Goal: Information Seeking & Learning: Learn about a topic

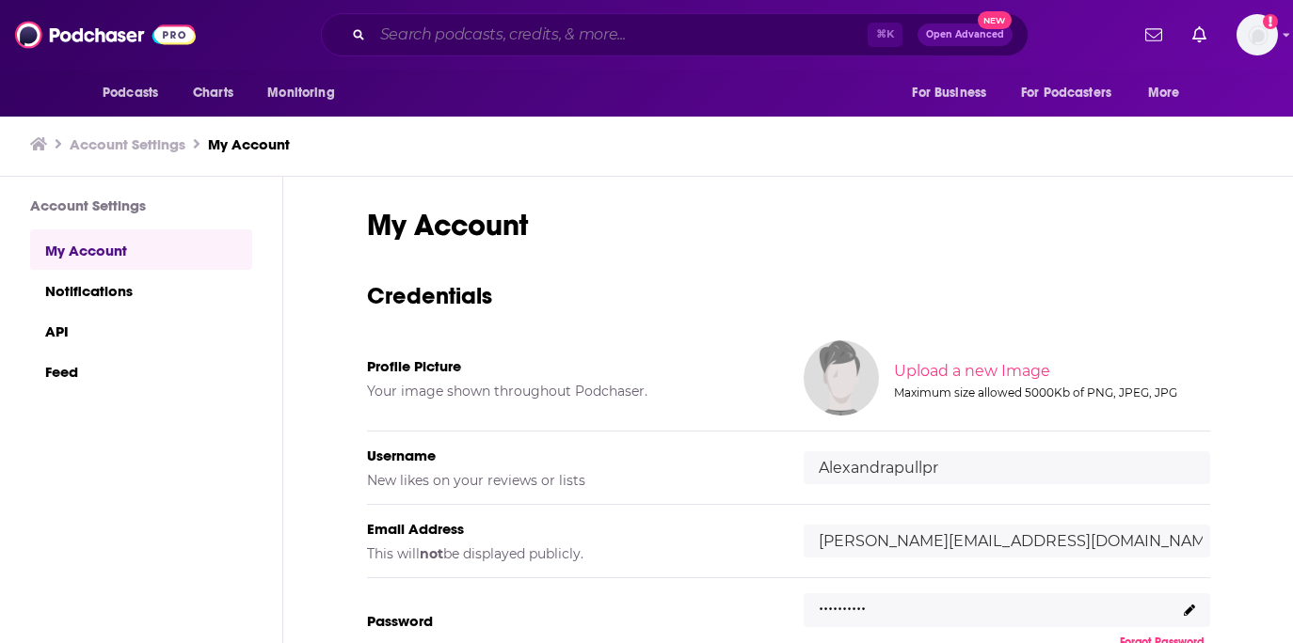
click at [520, 38] on input "Search podcasts, credits, & more..." at bounding box center [620, 35] width 495 height 30
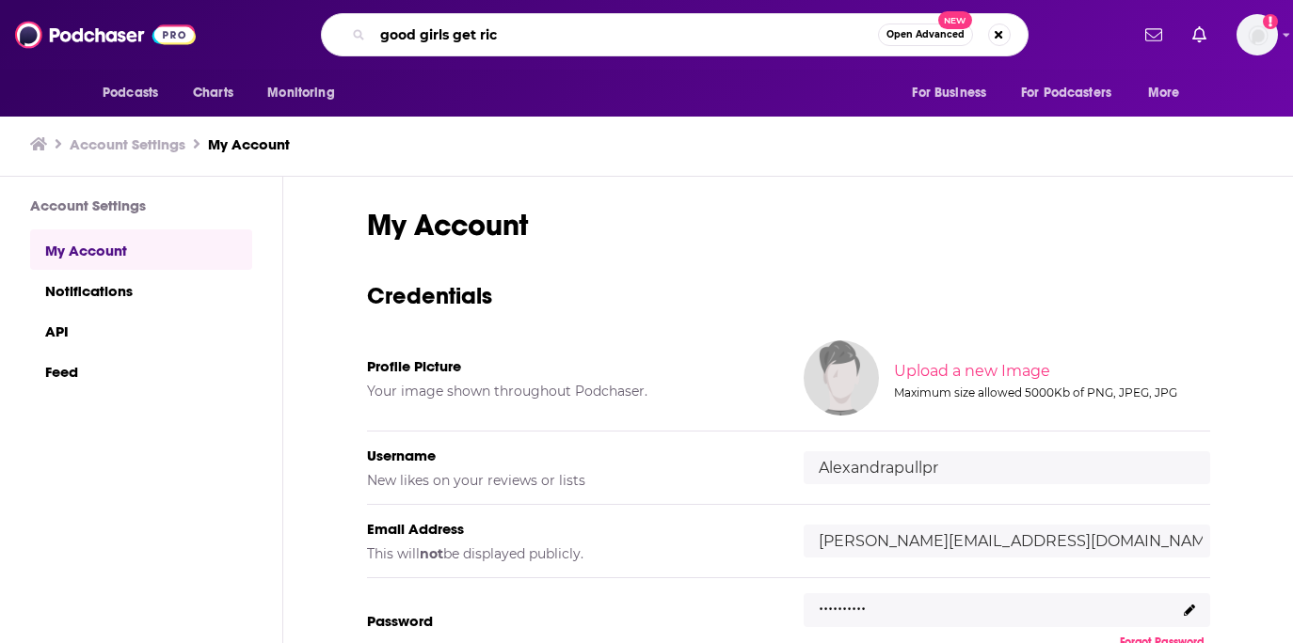
type input "good girls get rich"
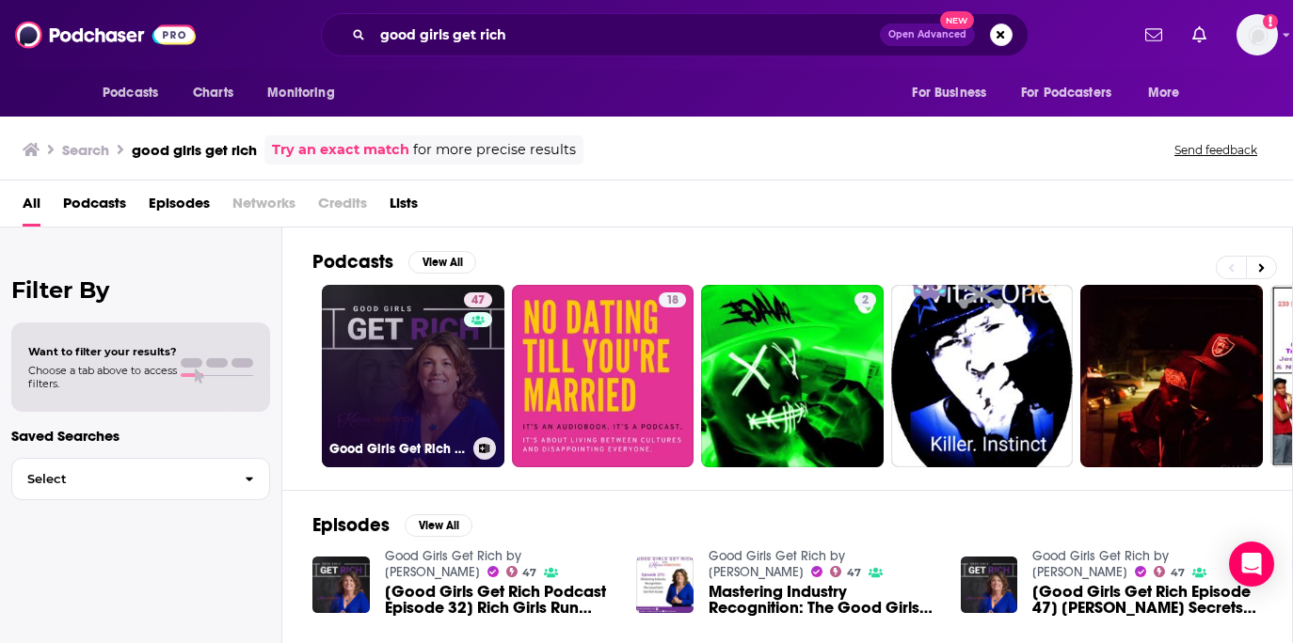
click at [435, 326] on link "47 Good Girls Get Rich by [PERSON_NAME]" at bounding box center [413, 376] width 183 height 183
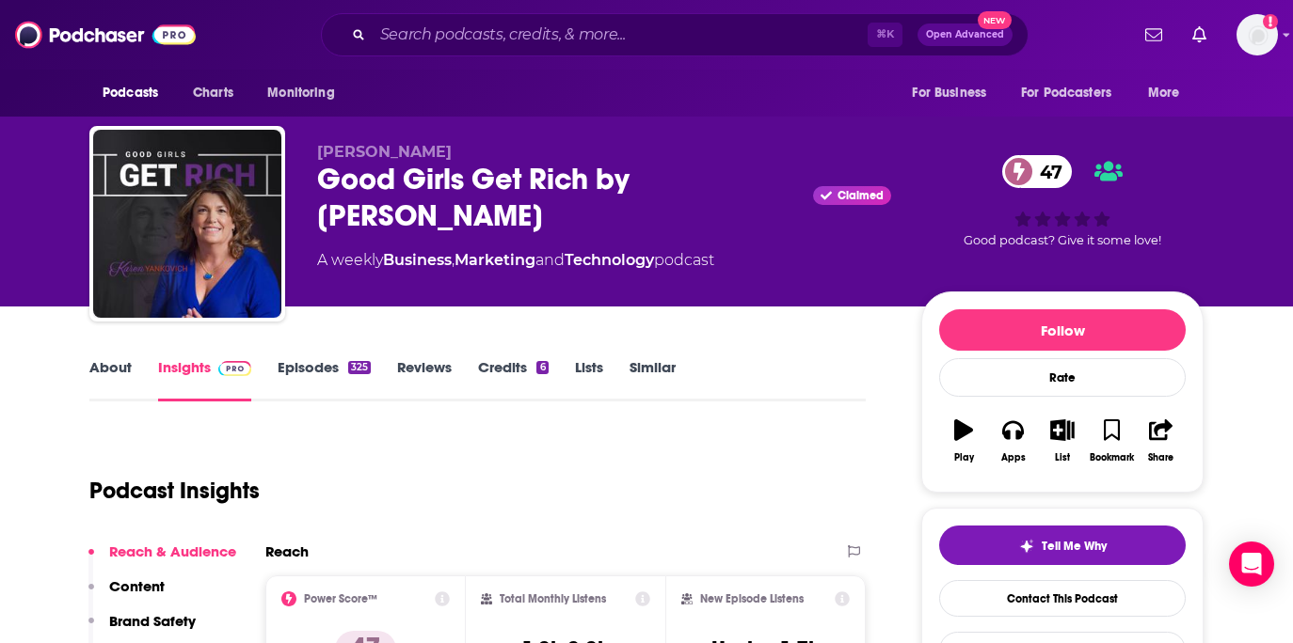
click at [509, 373] on link "Credits 6" at bounding box center [513, 379] width 70 height 43
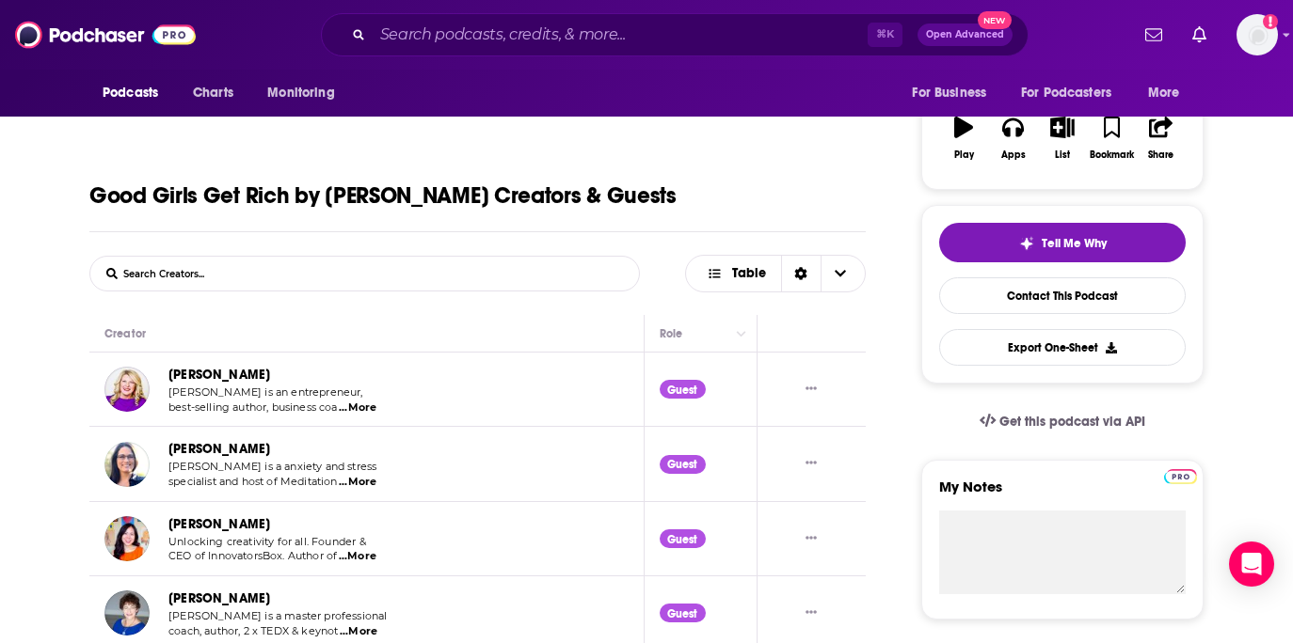
scroll to position [415, 0]
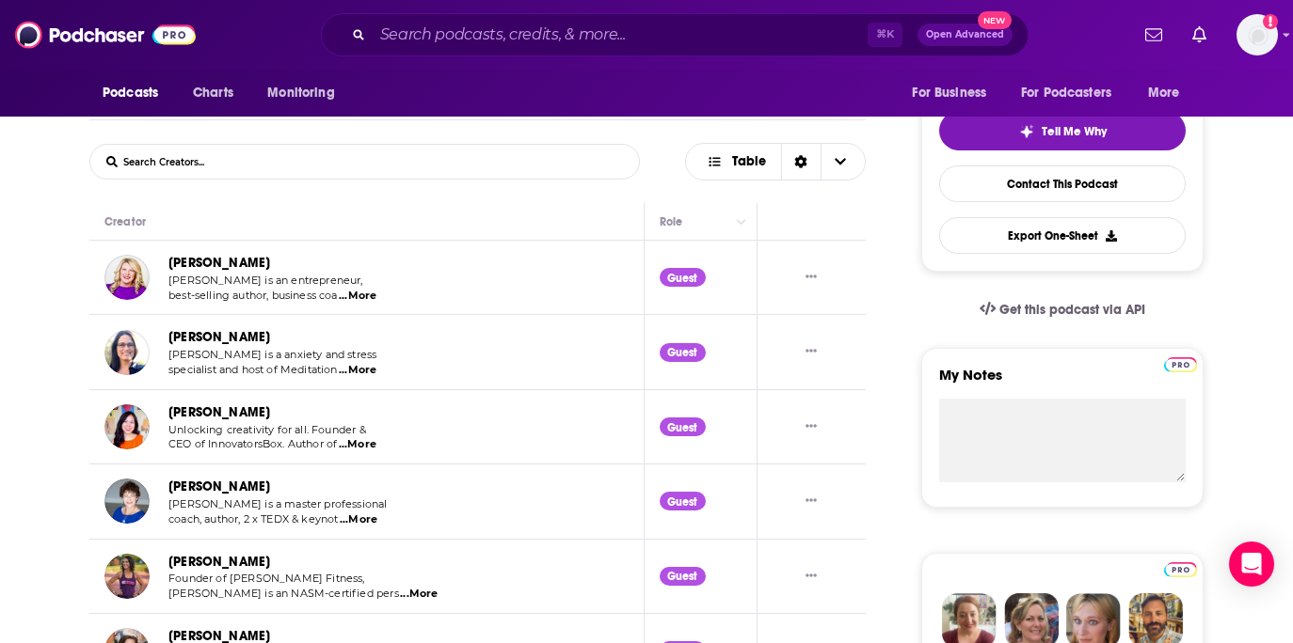
click at [372, 302] on span "...More" at bounding box center [358, 296] width 38 height 15
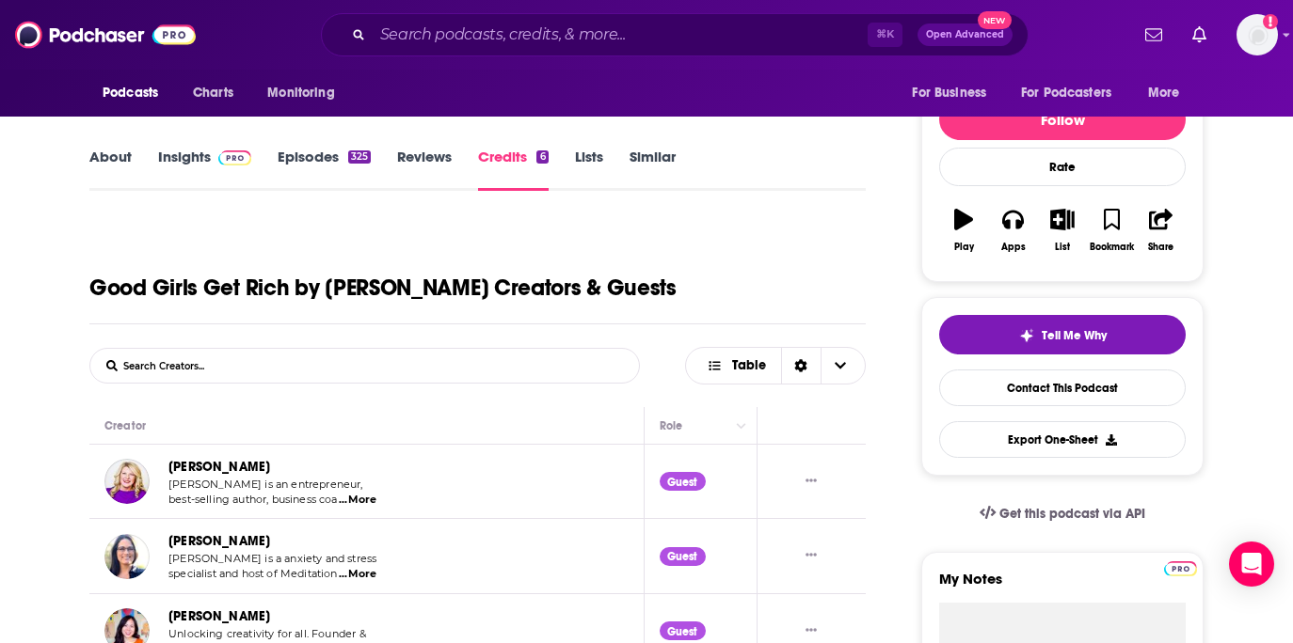
scroll to position [129, 0]
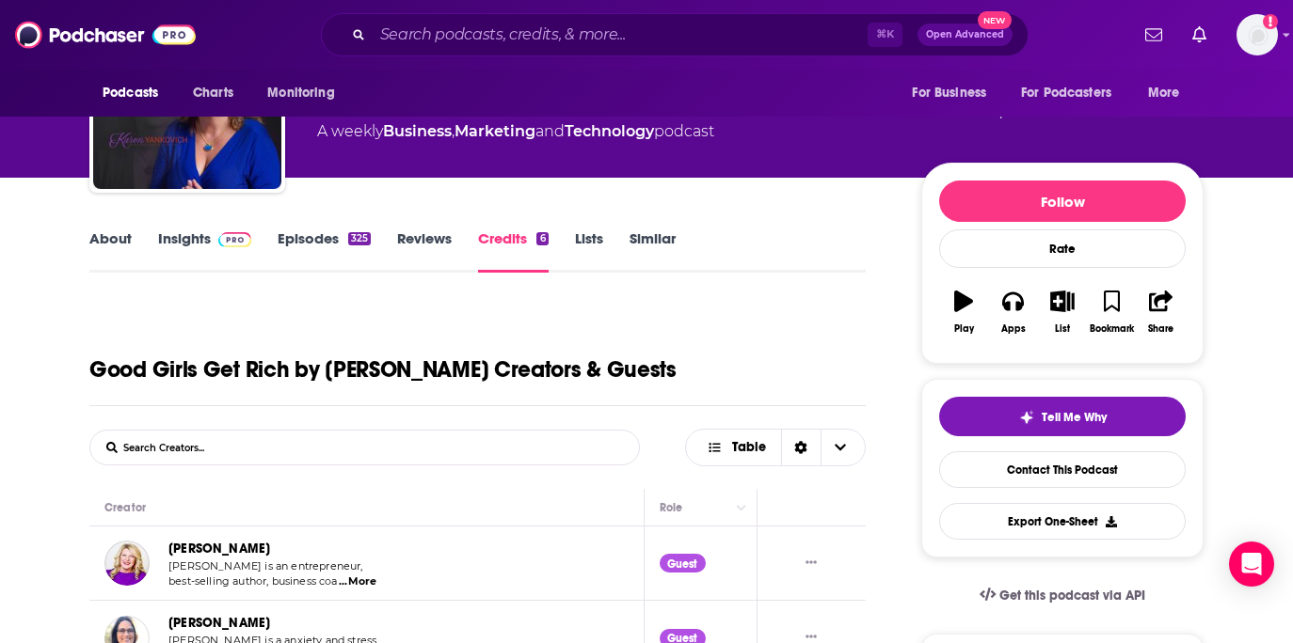
click at [313, 248] on link "Episodes 325" at bounding box center [324, 251] width 93 height 43
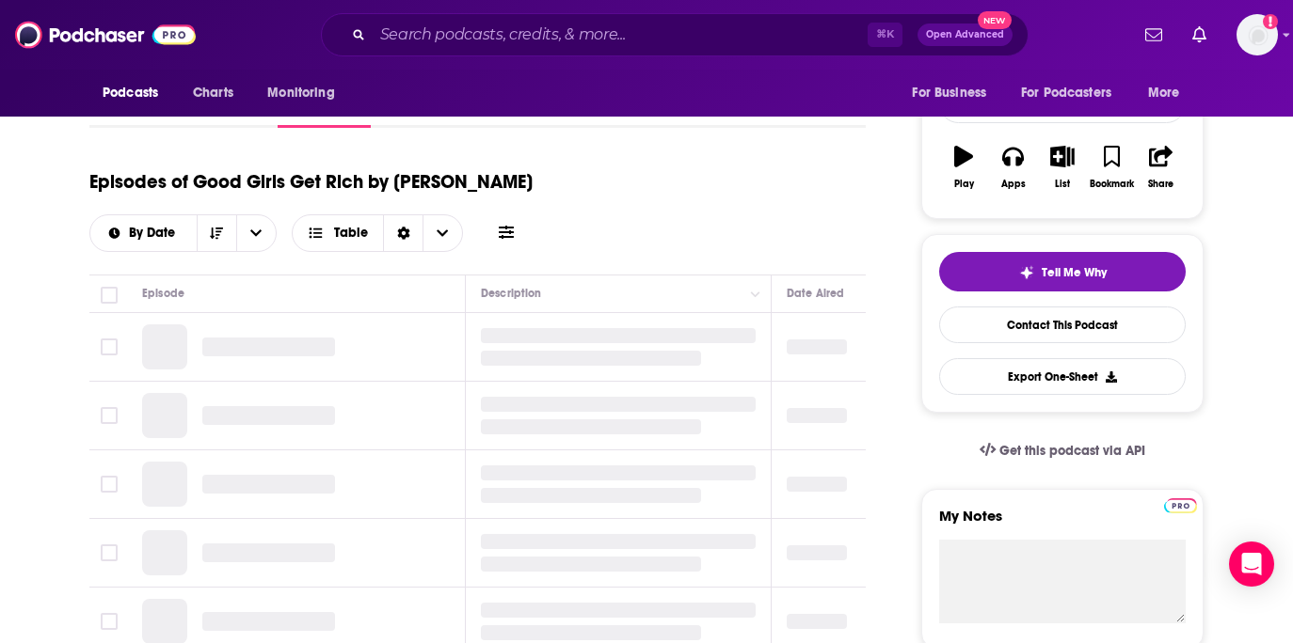
scroll to position [309, 0]
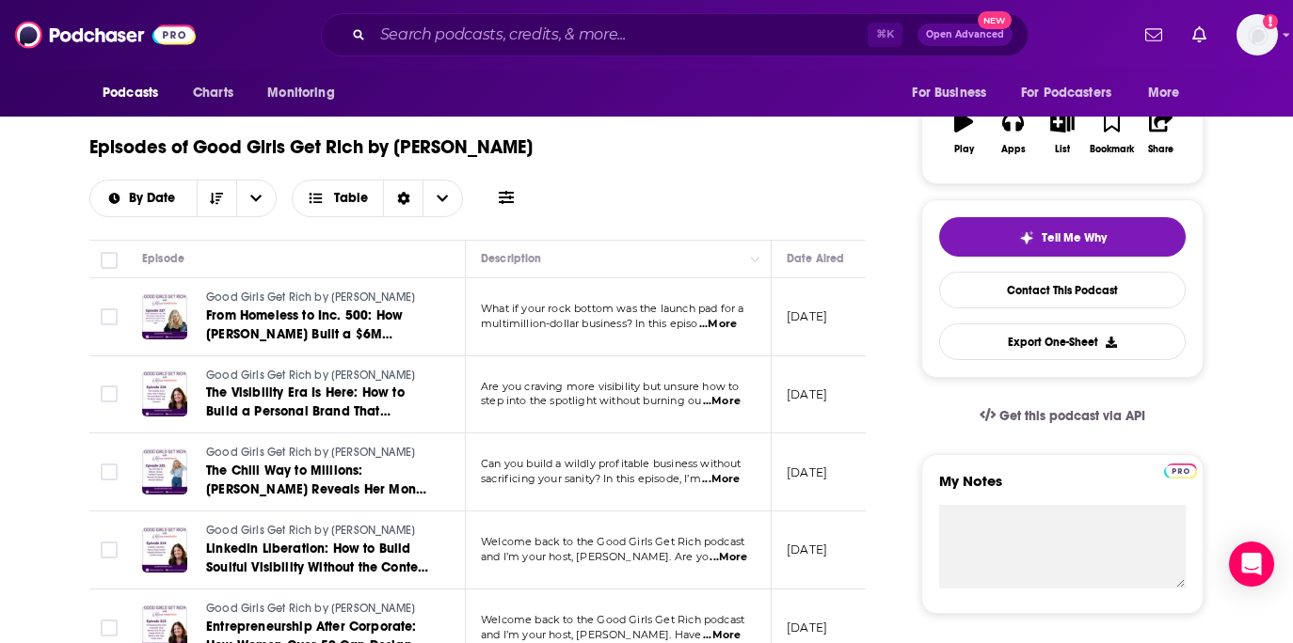
click at [721, 322] on span "...More" at bounding box center [718, 324] width 38 height 15
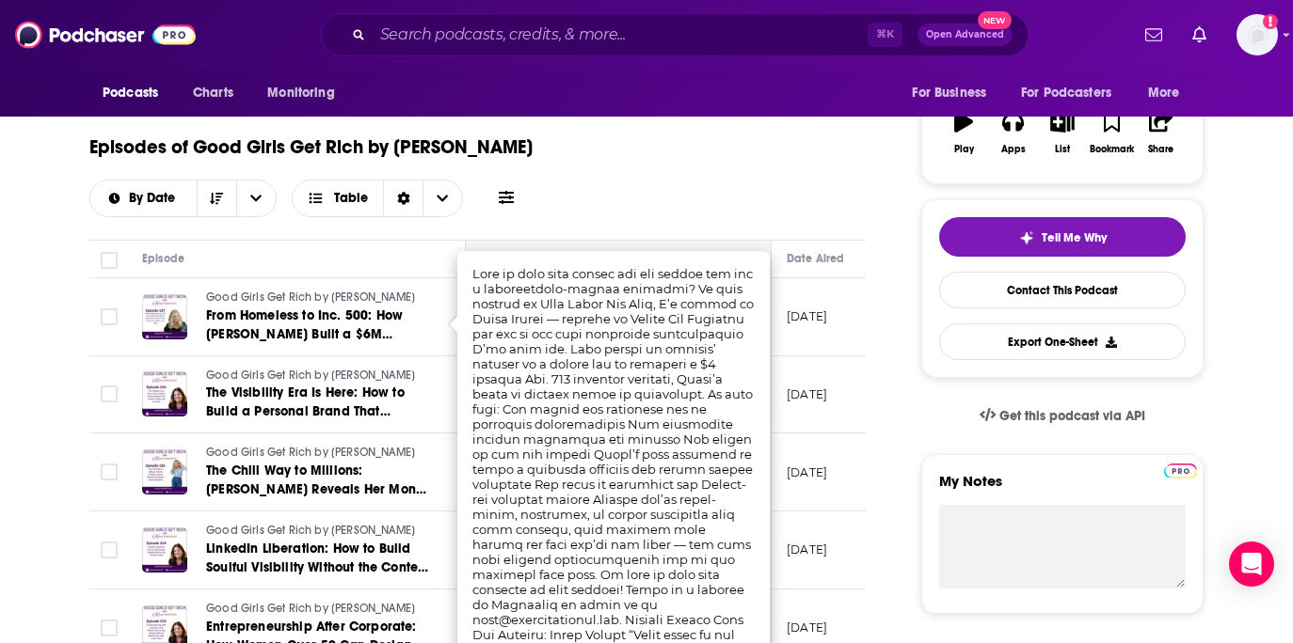
click at [720, 241] on th "Description" at bounding box center [619, 260] width 306 height 38
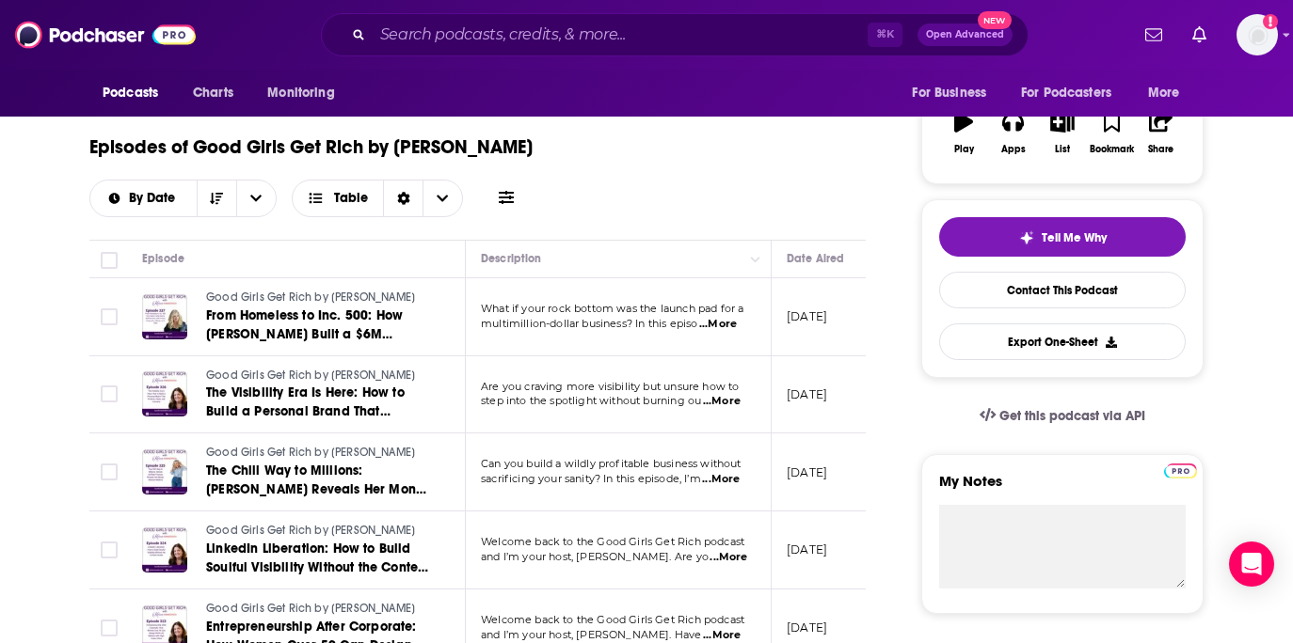
click at [729, 405] on span "...More" at bounding box center [722, 401] width 38 height 15
click at [778, 415] on td "September 22, 2025" at bounding box center [832, 396] width 122 height 78
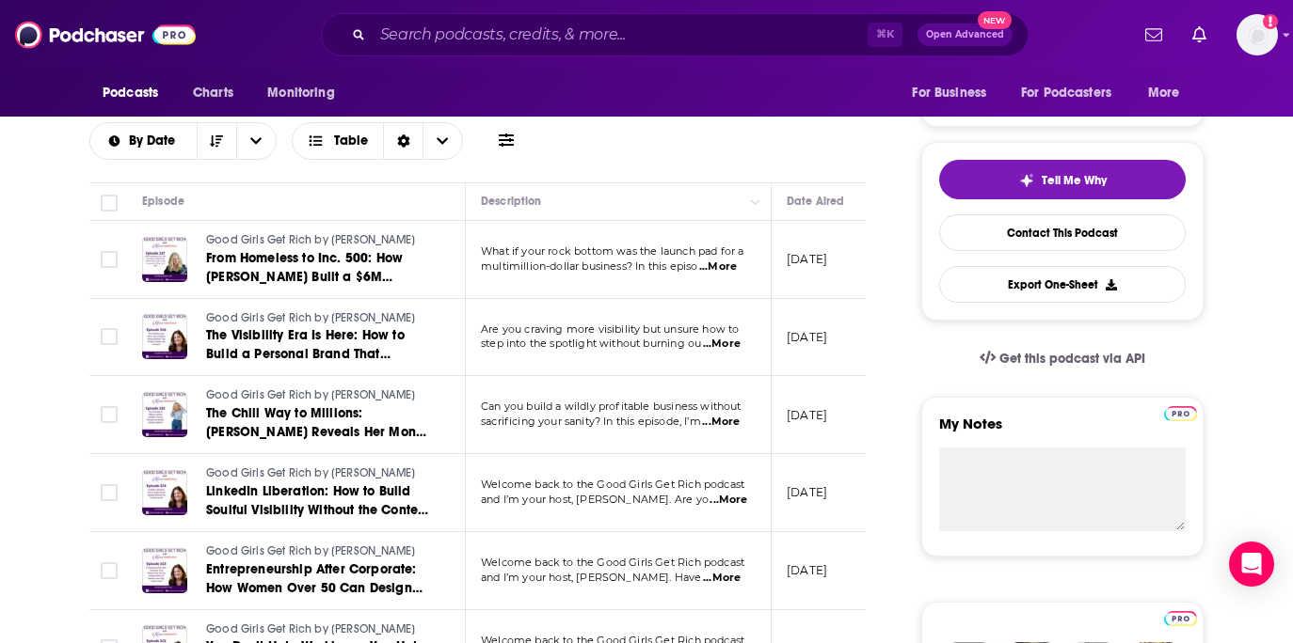
scroll to position [367, 0]
click at [739, 423] on span "...More" at bounding box center [721, 421] width 38 height 15
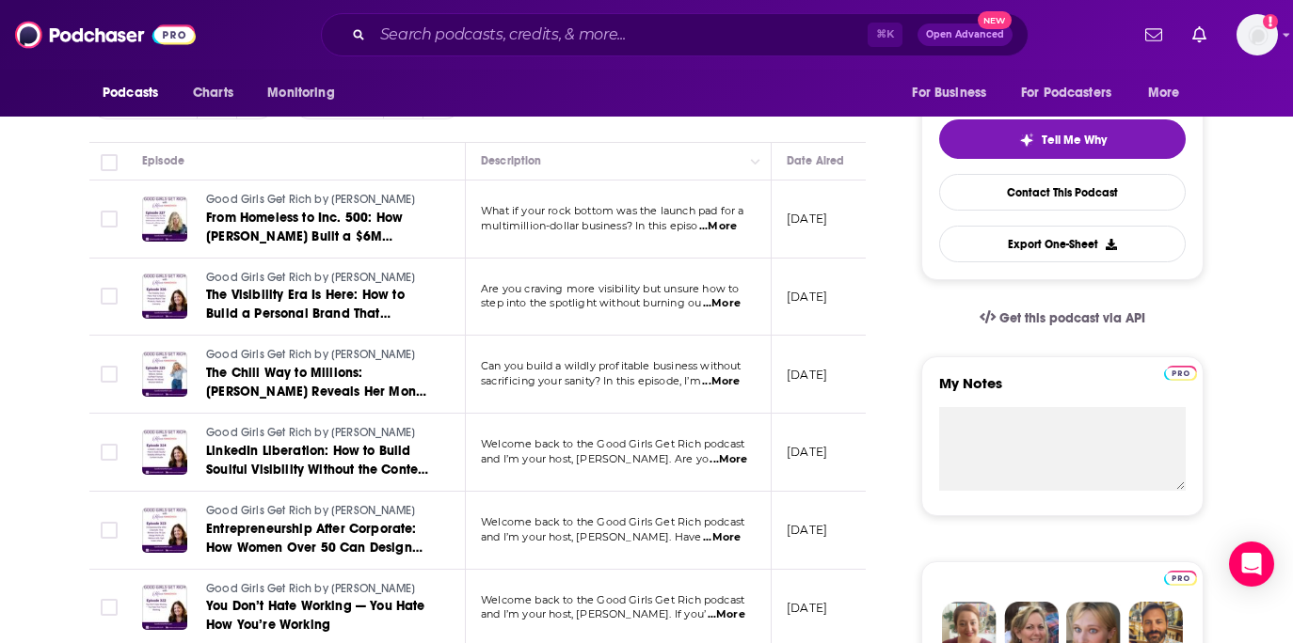
scroll to position [424, 0]
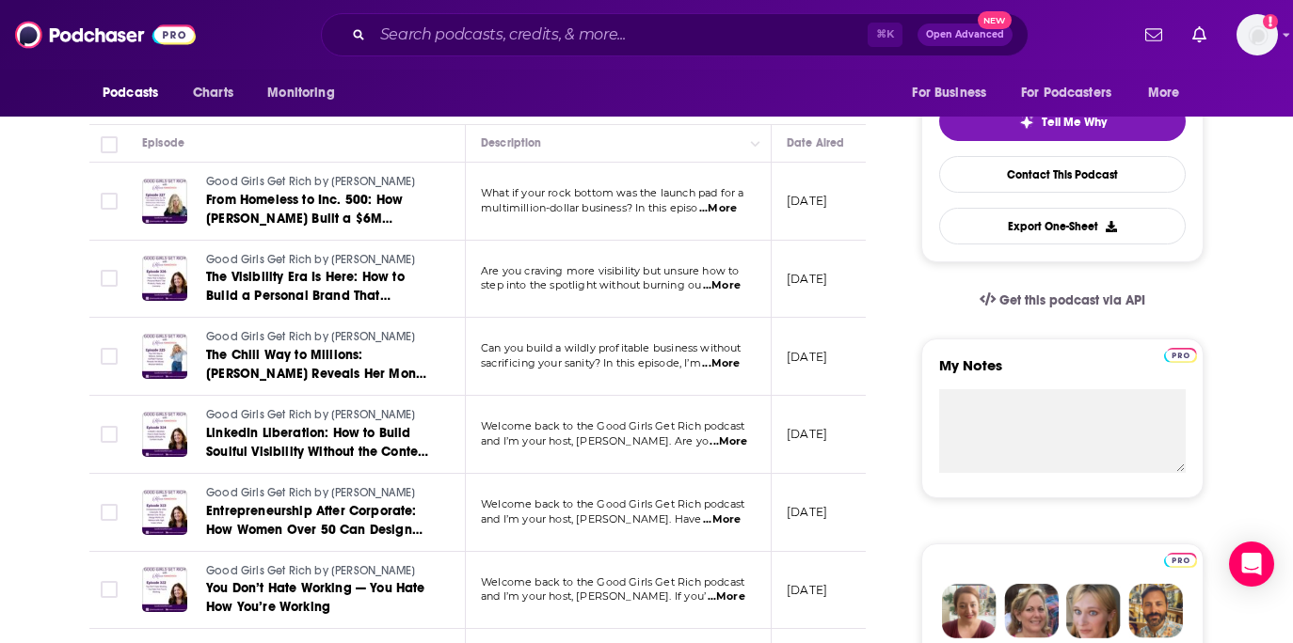
click at [724, 443] on span "...More" at bounding box center [728, 442] width 38 height 15
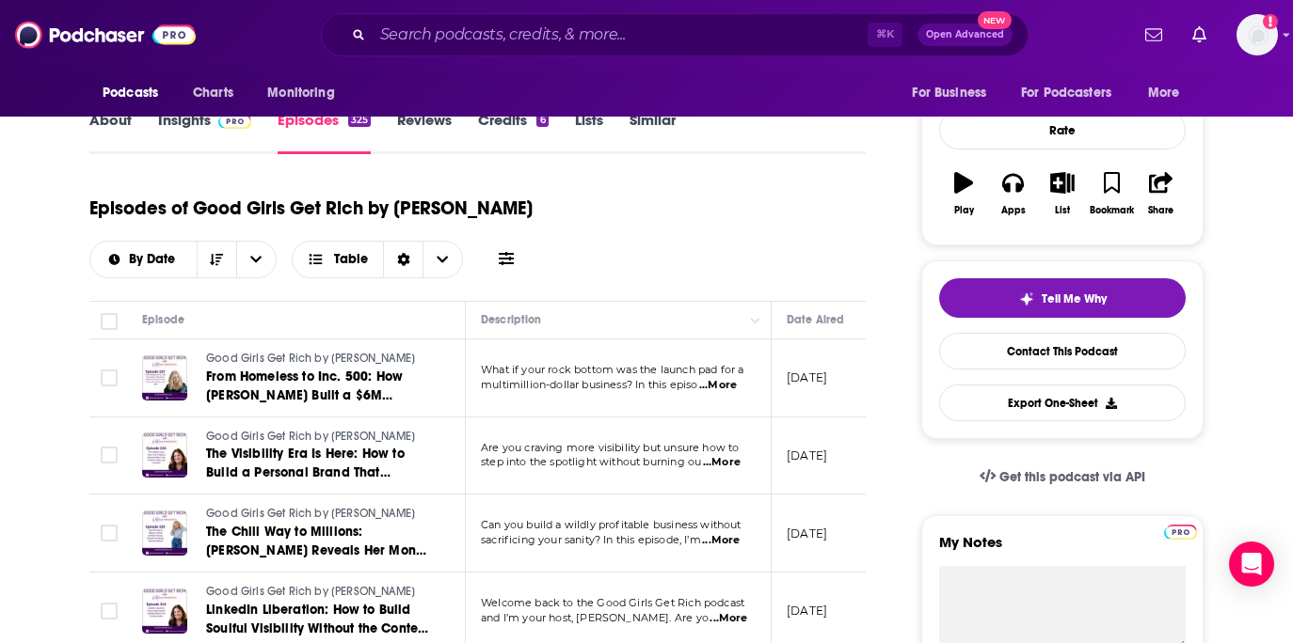
scroll to position [0, 0]
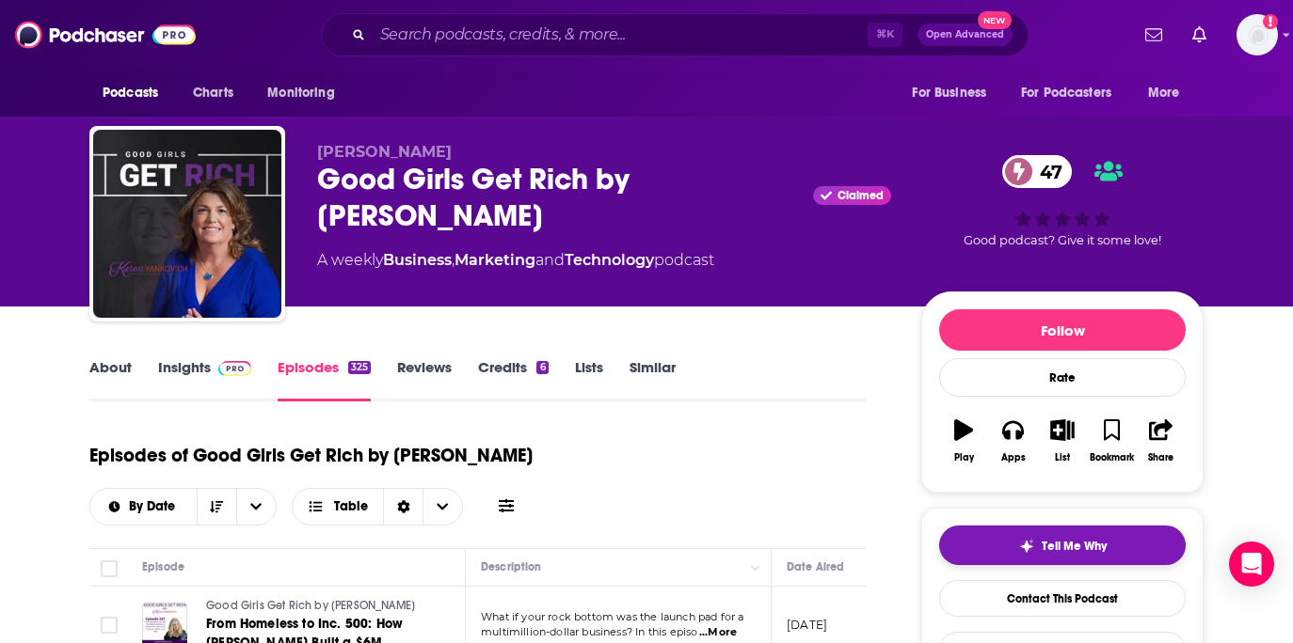
click at [1030, 537] on button "Tell Me Why" at bounding box center [1062, 546] width 246 height 40
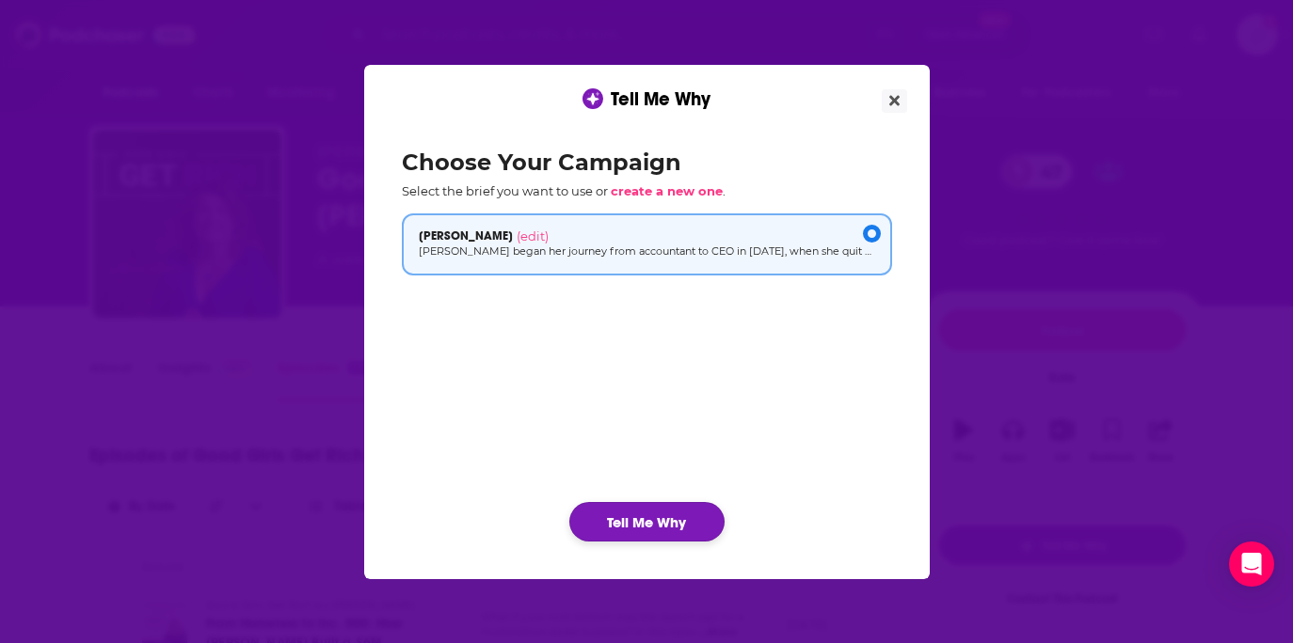
click at [680, 518] on button "Tell Me Why" at bounding box center [646, 522] width 155 height 40
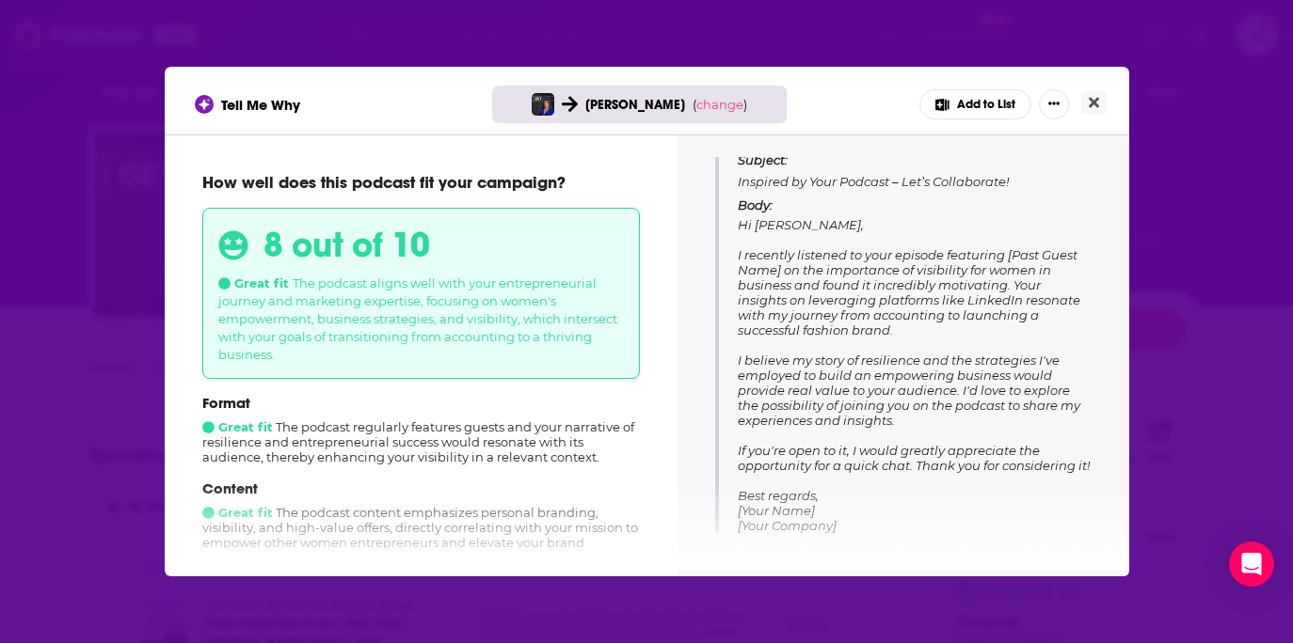
scroll to position [233, 0]
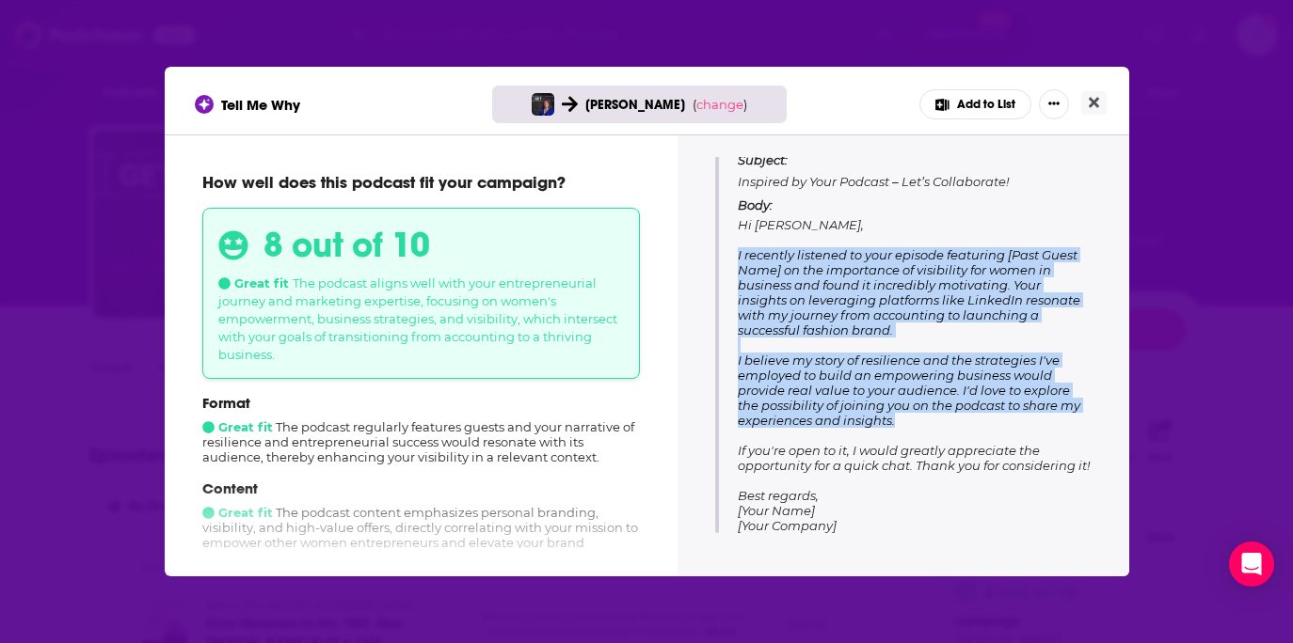
drag, startPoint x: 897, startPoint y: 405, endPoint x: 734, endPoint y: 242, distance: 230.2
click at [734, 242] on div "Subject: Inspired by Your Podcast – Let’s Collaborate! Body: Hi Karen Yankovich…" at bounding box center [903, 342] width 376 height 382
copy span "I recently listened to your episode featuring [Past Guest Name] on the importan…"
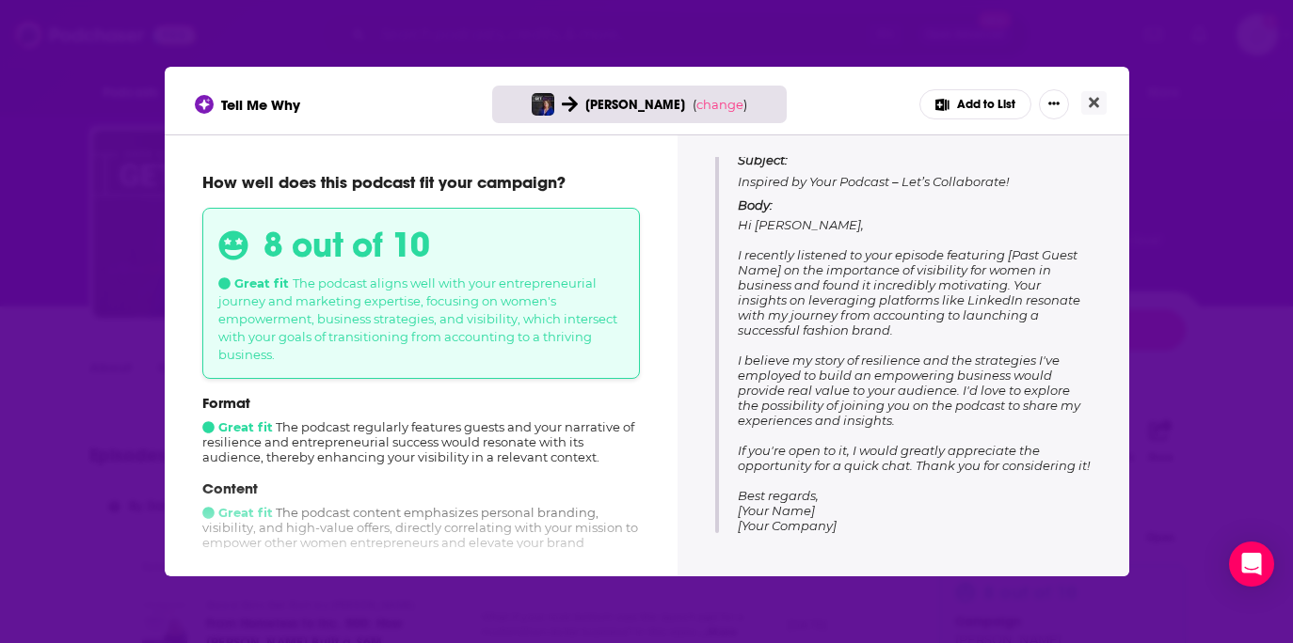
click at [1178, 132] on div "Tell Me Why Jane Lu ( change ) Add to List How well does this podcast fit your …" at bounding box center [646, 321] width 1293 height 643
click at [1099, 107] on button "Close" at bounding box center [1093, 103] width 25 height 24
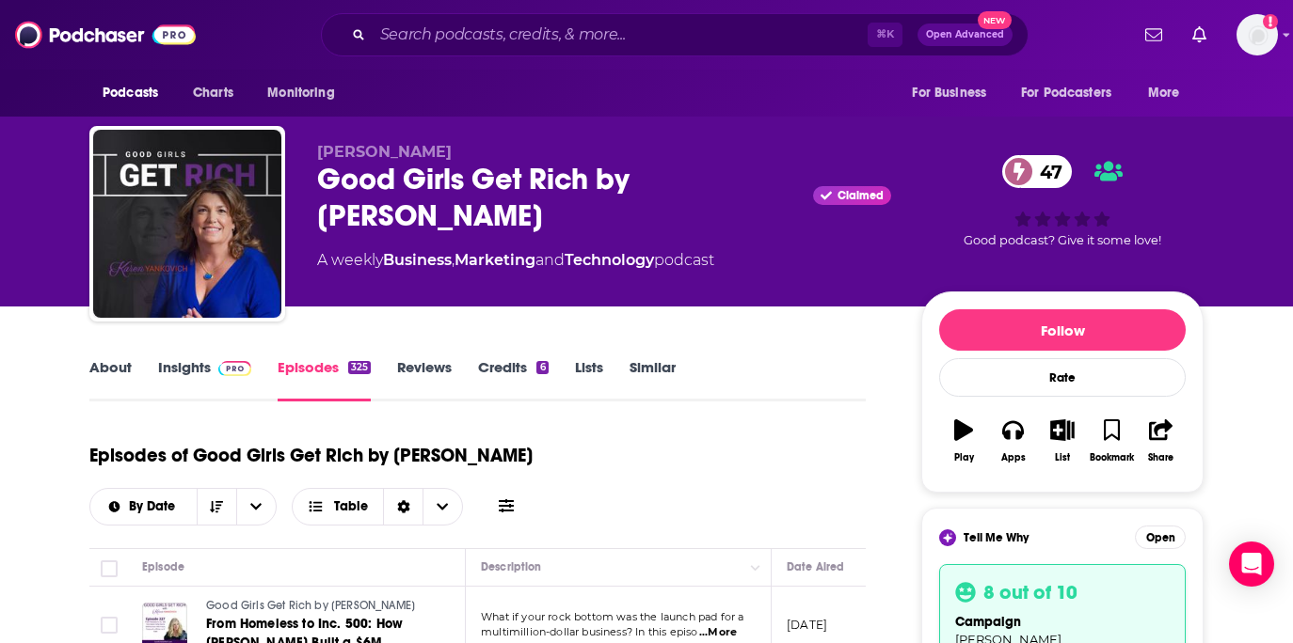
click at [521, 379] on link "Credits 6" at bounding box center [513, 379] width 70 height 43
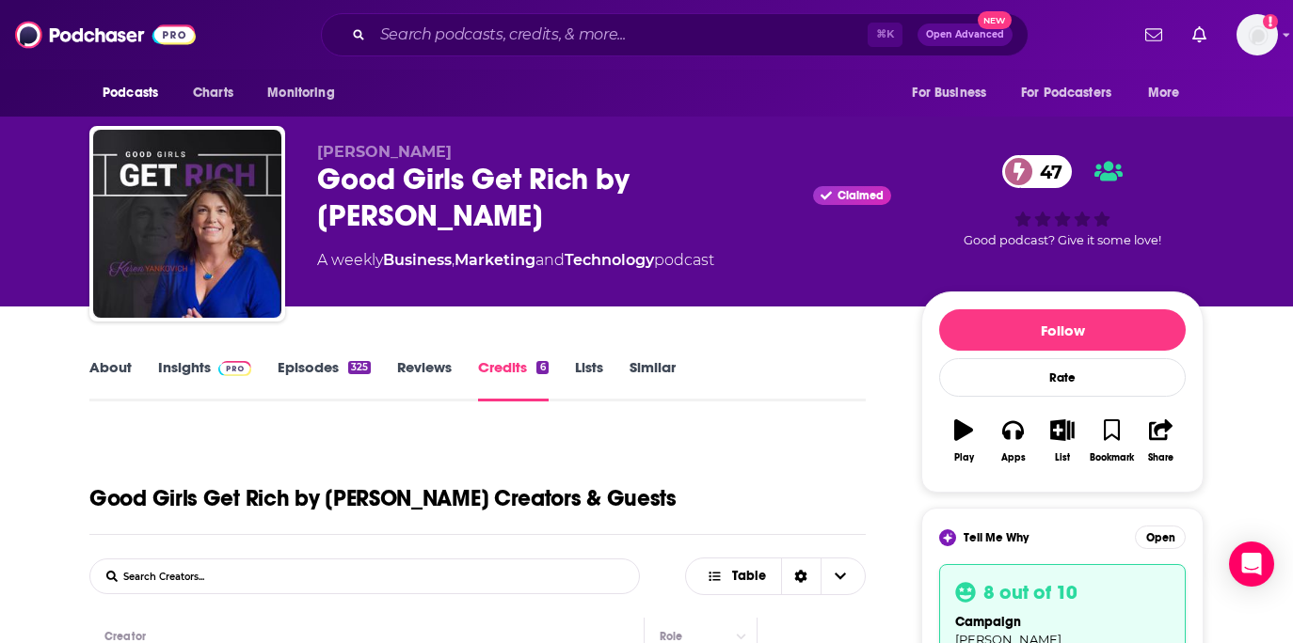
click at [329, 373] on link "Episodes 325" at bounding box center [324, 379] width 93 height 43
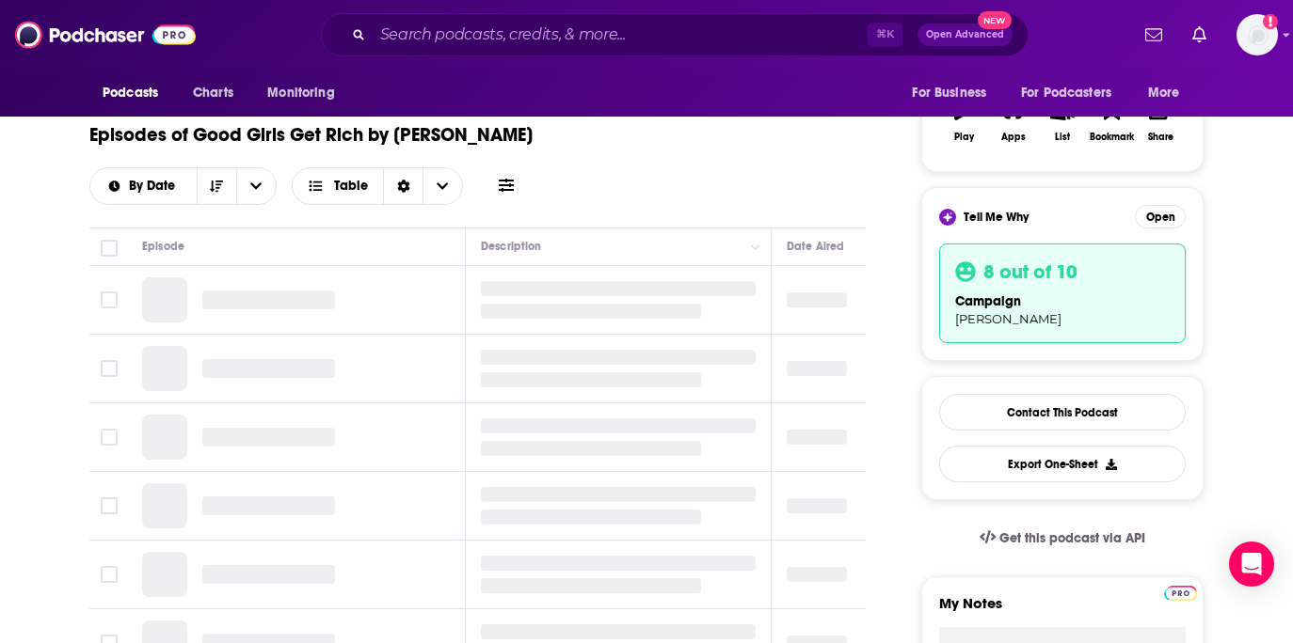
scroll to position [324, 0]
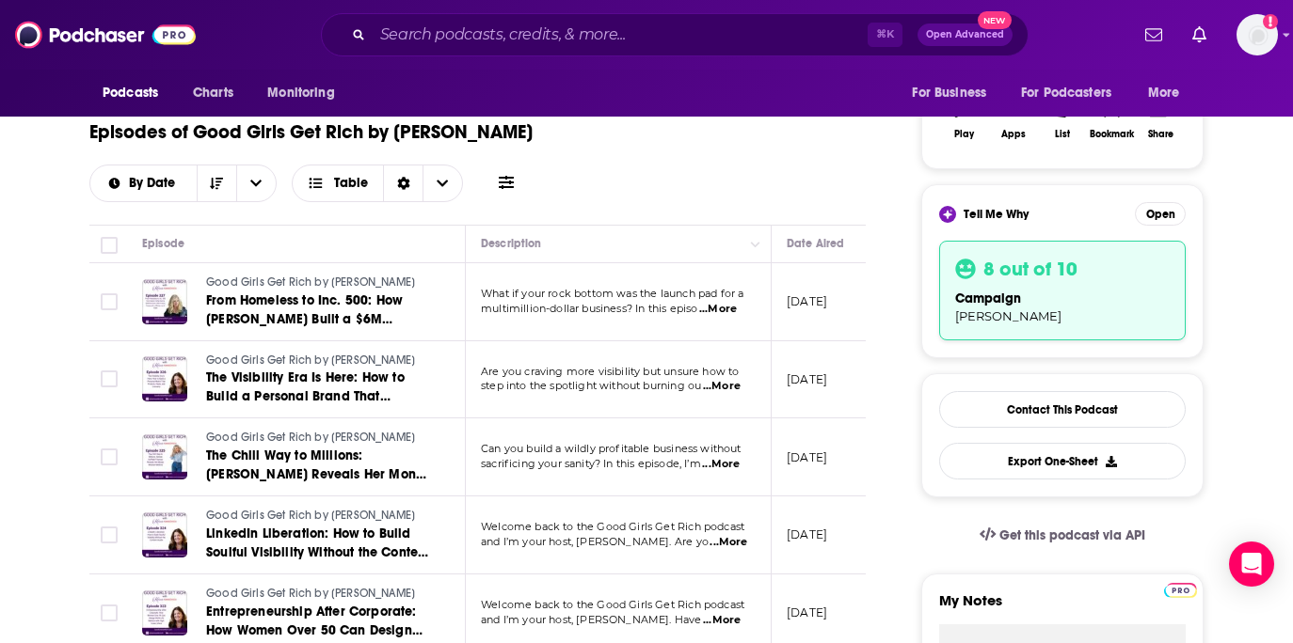
click at [726, 309] on span "...More" at bounding box center [718, 309] width 38 height 15
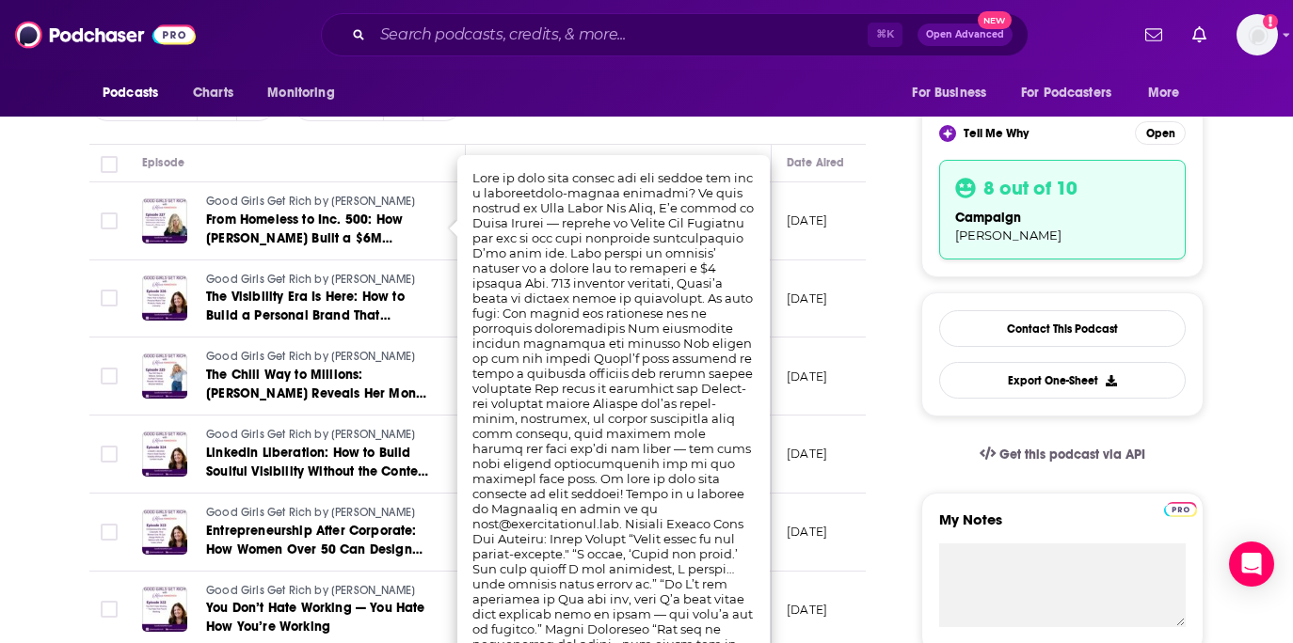
scroll to position [407, 0]
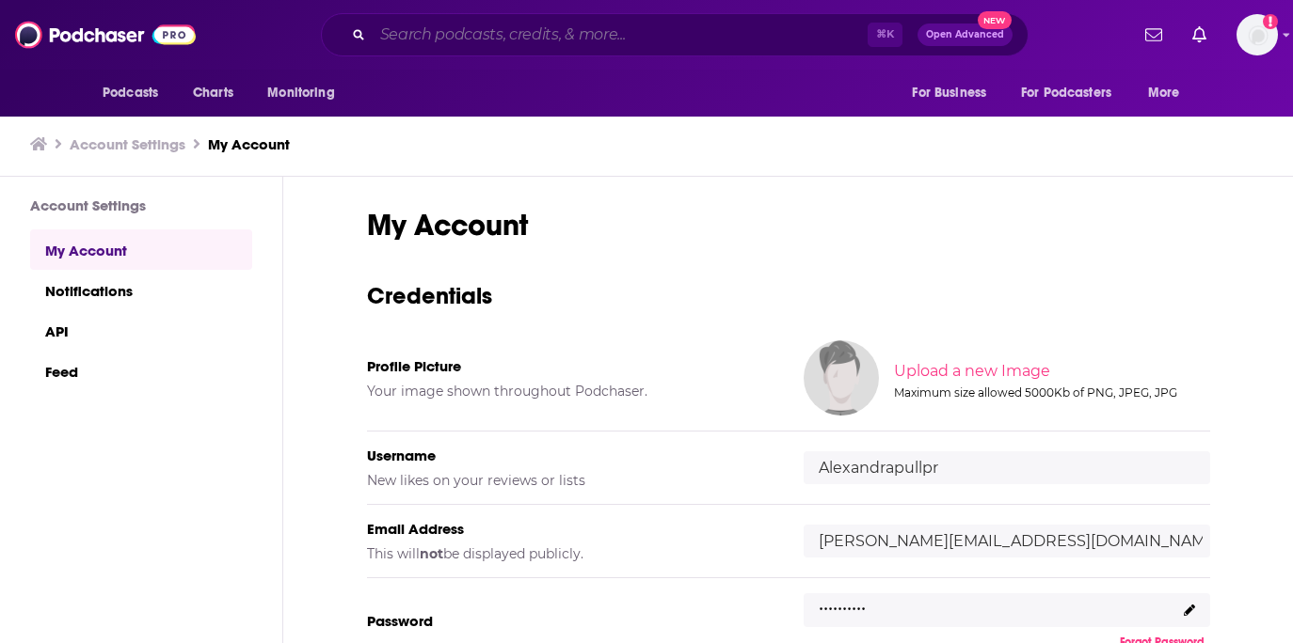
click at [466, 32] on input "Search podcasts, credits, & more..." at bounding box center [620, 35] width 495 height 30
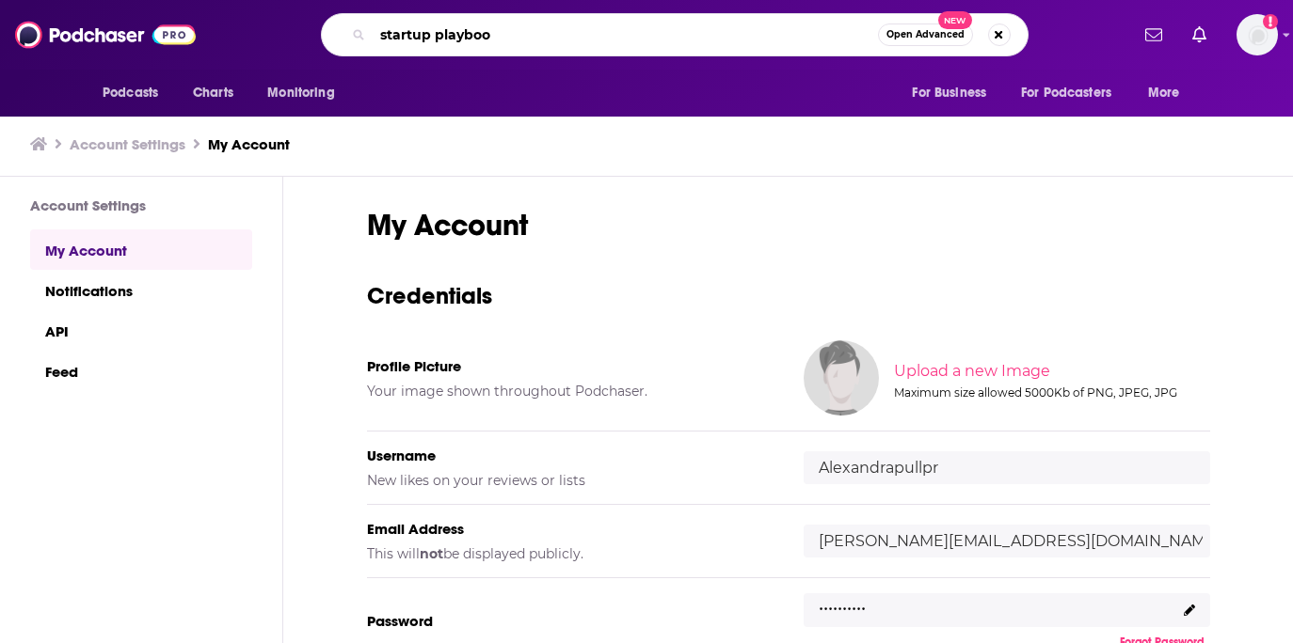
type input "startup playbook"
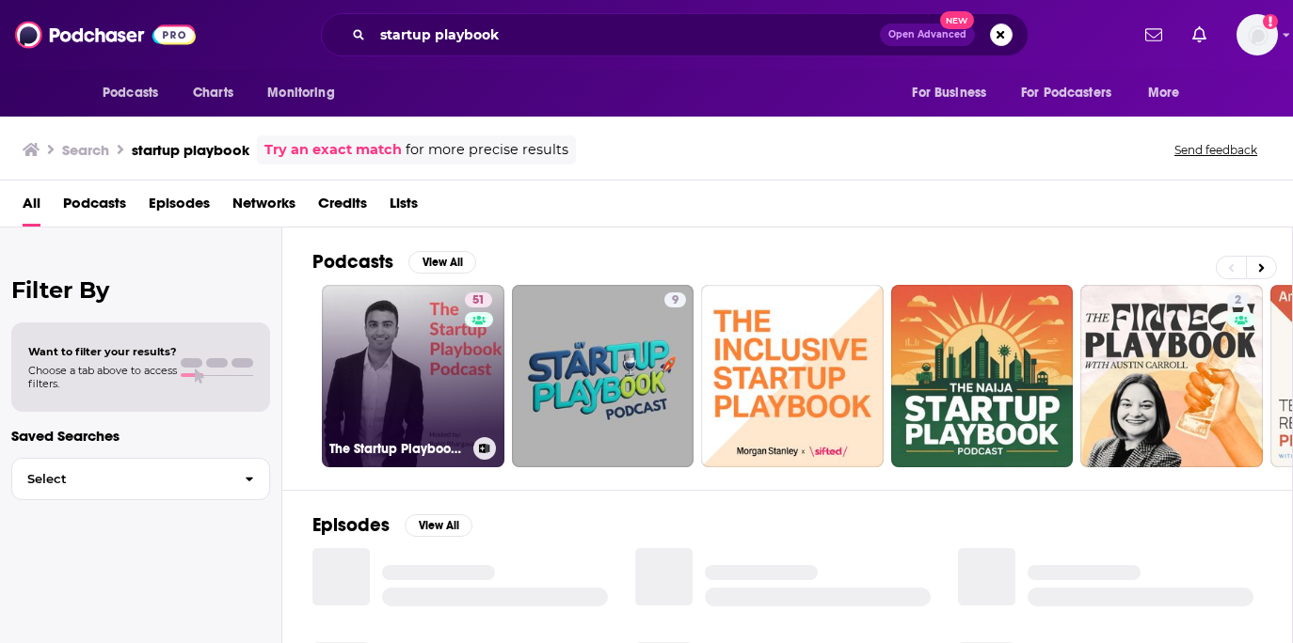
click at [409, 390] on link "51 The Startup Playbook Podcast" at bounding box center [413, 376] width 183 height 183
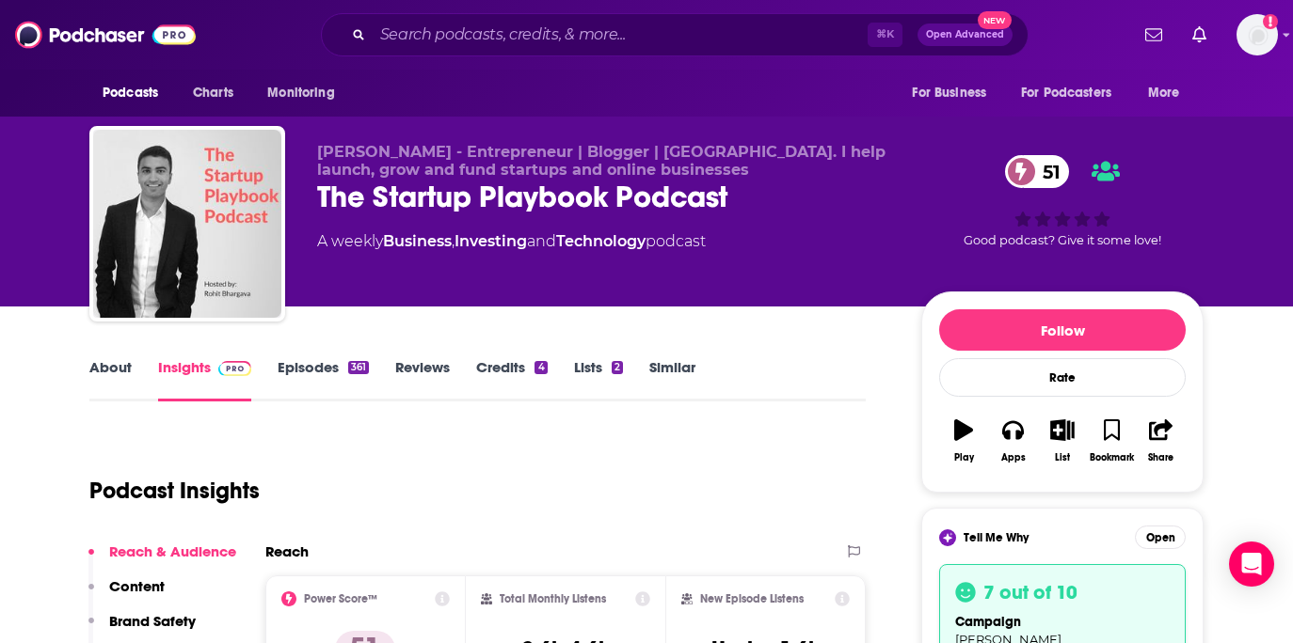
click at [316, 372] on link "Episodes 361" at bounding box center [323, 379] width 91 height 43
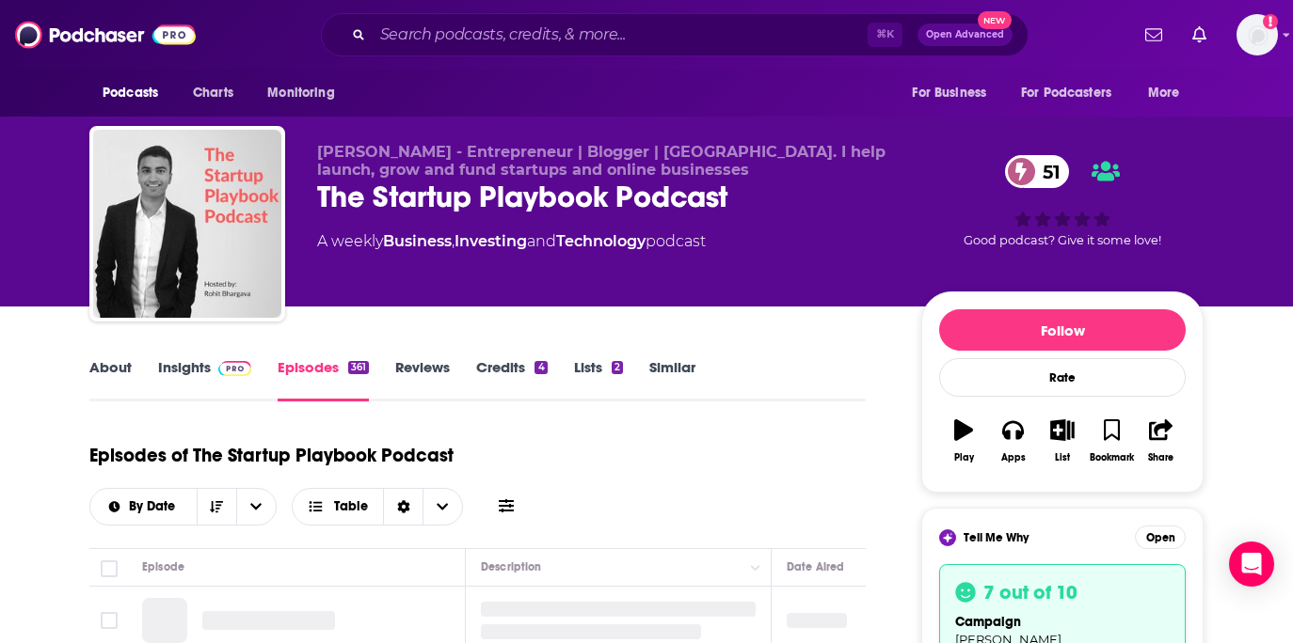
click at [501, 369] on link "Credits 4" at bounding box center [511, 379] width 71 height 43
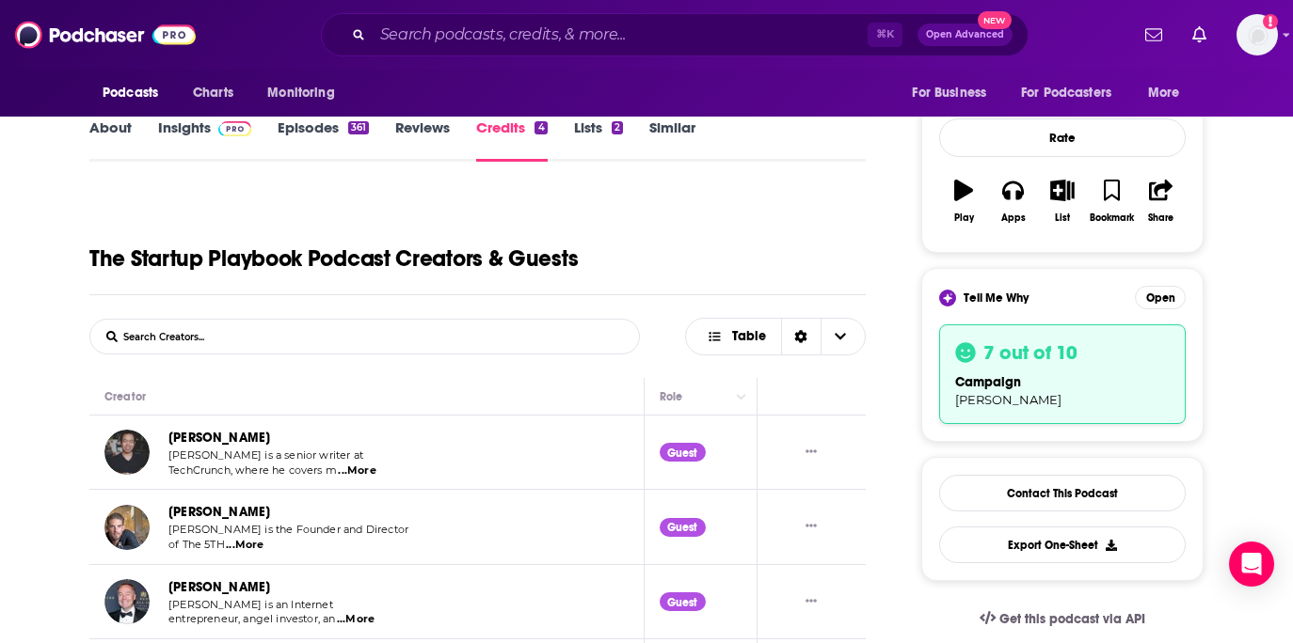
scroll to position [238, 0]
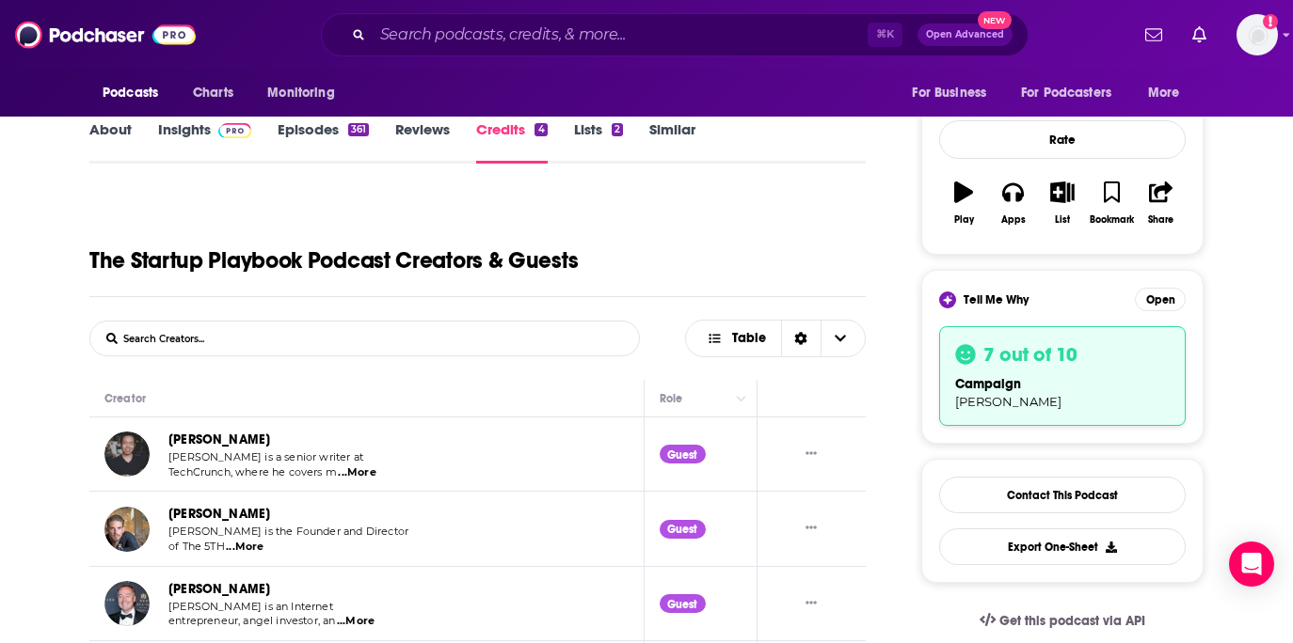
click at [318, 141] on link "Episodes 361" at bounding box center [323, 141] width 91 height 43
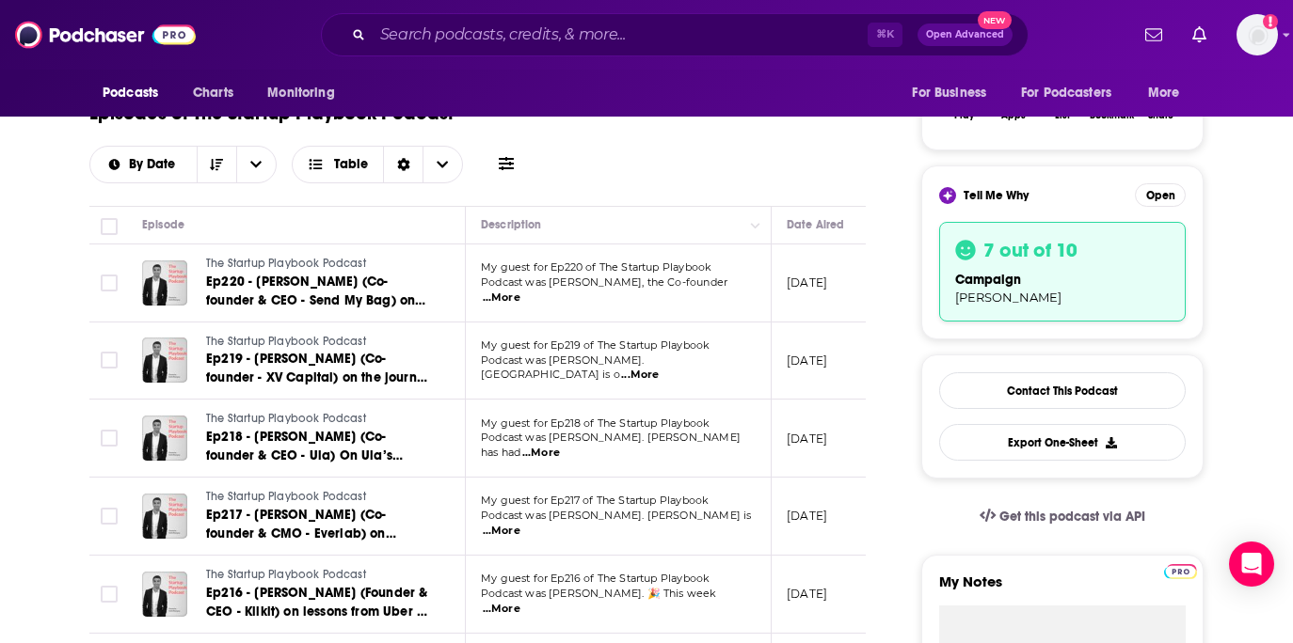
scroll to position [377, 0]
